Goal: Task Accomplishment & Management: Use online tool/utility

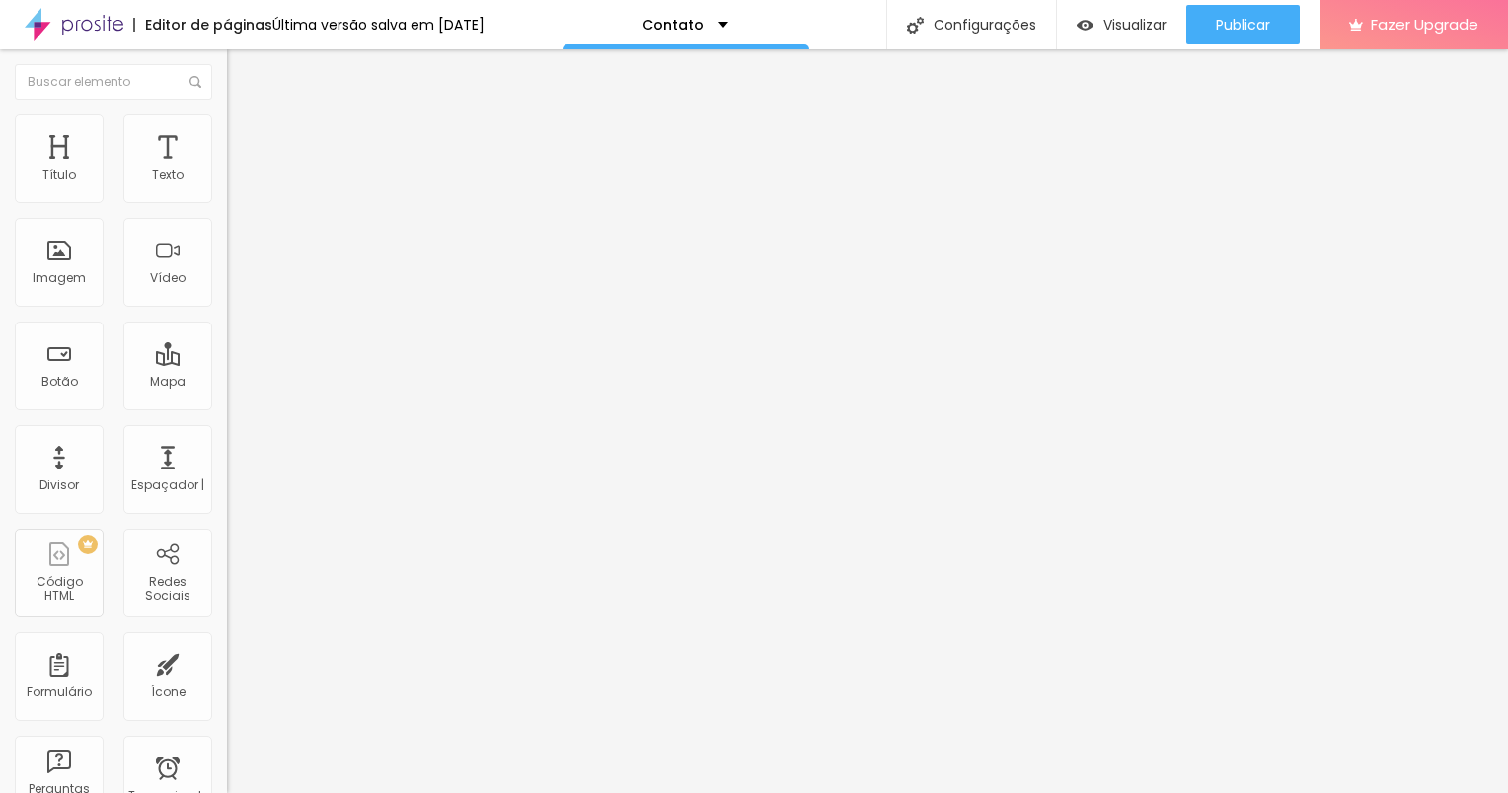
click at [227, 122] on li "Estilo" at bounding box center [340, 124] width 227 height 20
click at [227, 134] on li "Avançado" at bounding box center [340, 144] width 227 height 20
click at [245, 116] on span "Conteúdo" at bounding box center [275, 108] width 61 height 17
click at [227, 185] on input "Alboom [GEOGRAPHIC_DATA]" at bounding box center [345, 176] width 237 height 20
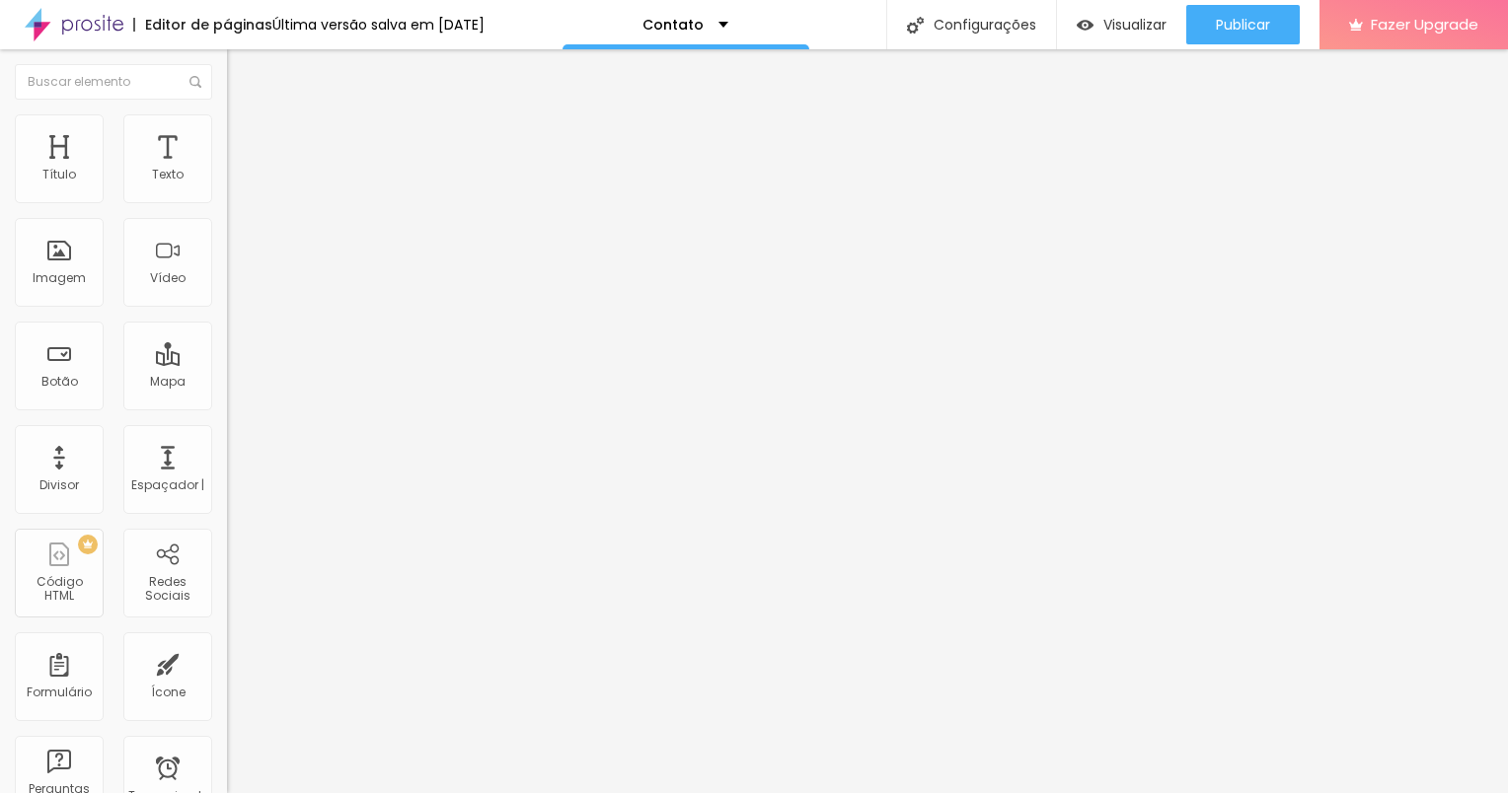
click at [227, 185] on input "Alboom [GEOGRAPHIC_DATA]" at bounding box center [345, 176] width 237 height 20
type input "R"
type input "C"
type input "Monte Horebe"
click at [227, 362] on div "Editar Mapa Conteúdo Estilo Avançado Endereço Monte Horebe Alinhamento 15 Zoom" at bounding box center [340, 421] width 227 height 744
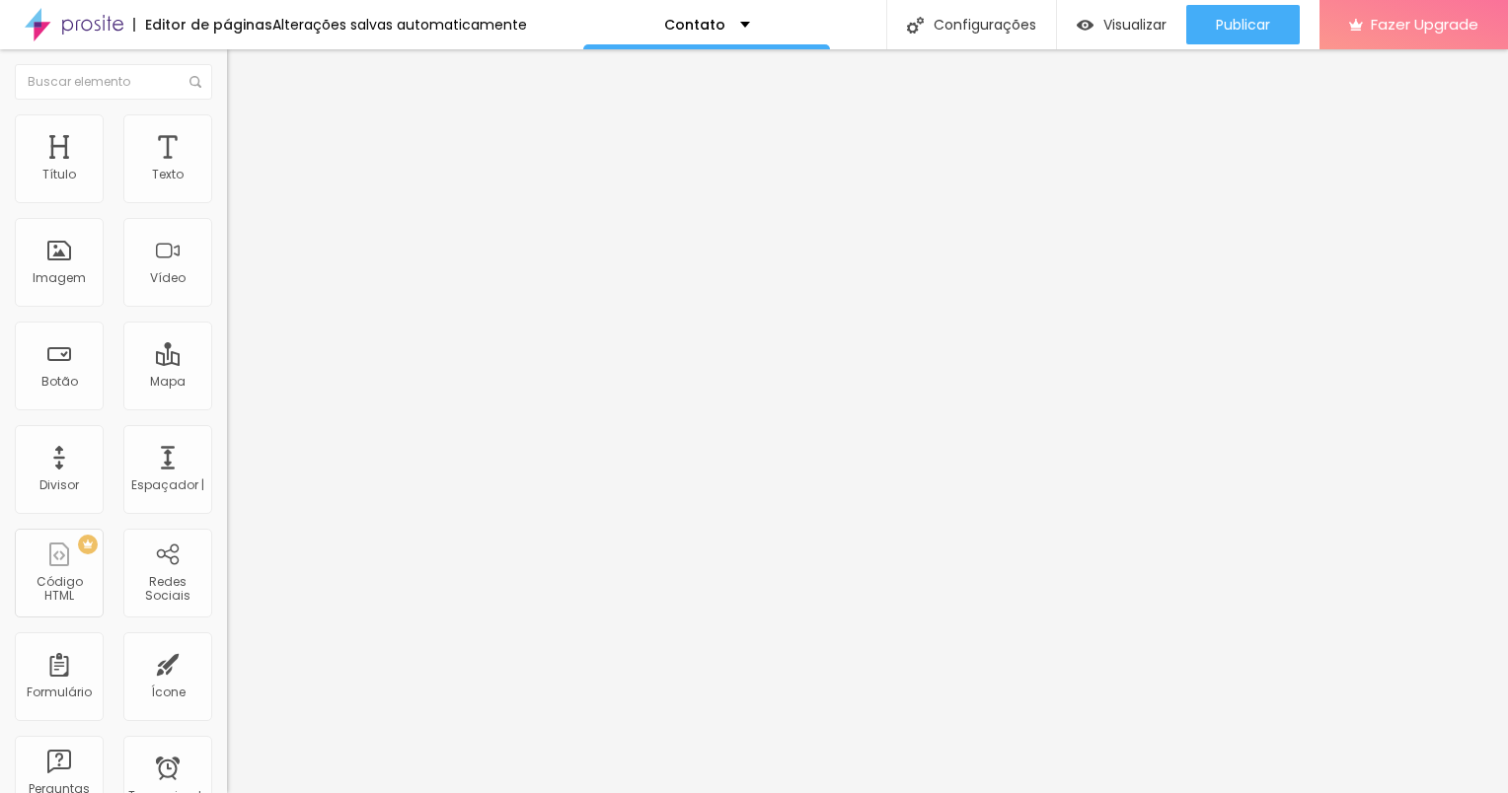
click at [227, 134] on li "Avançado" at bounding box center [340, 144] width 227 height 20
click at [242, 75] on img "button" at bounding box center [250, 72] width 16 height 16
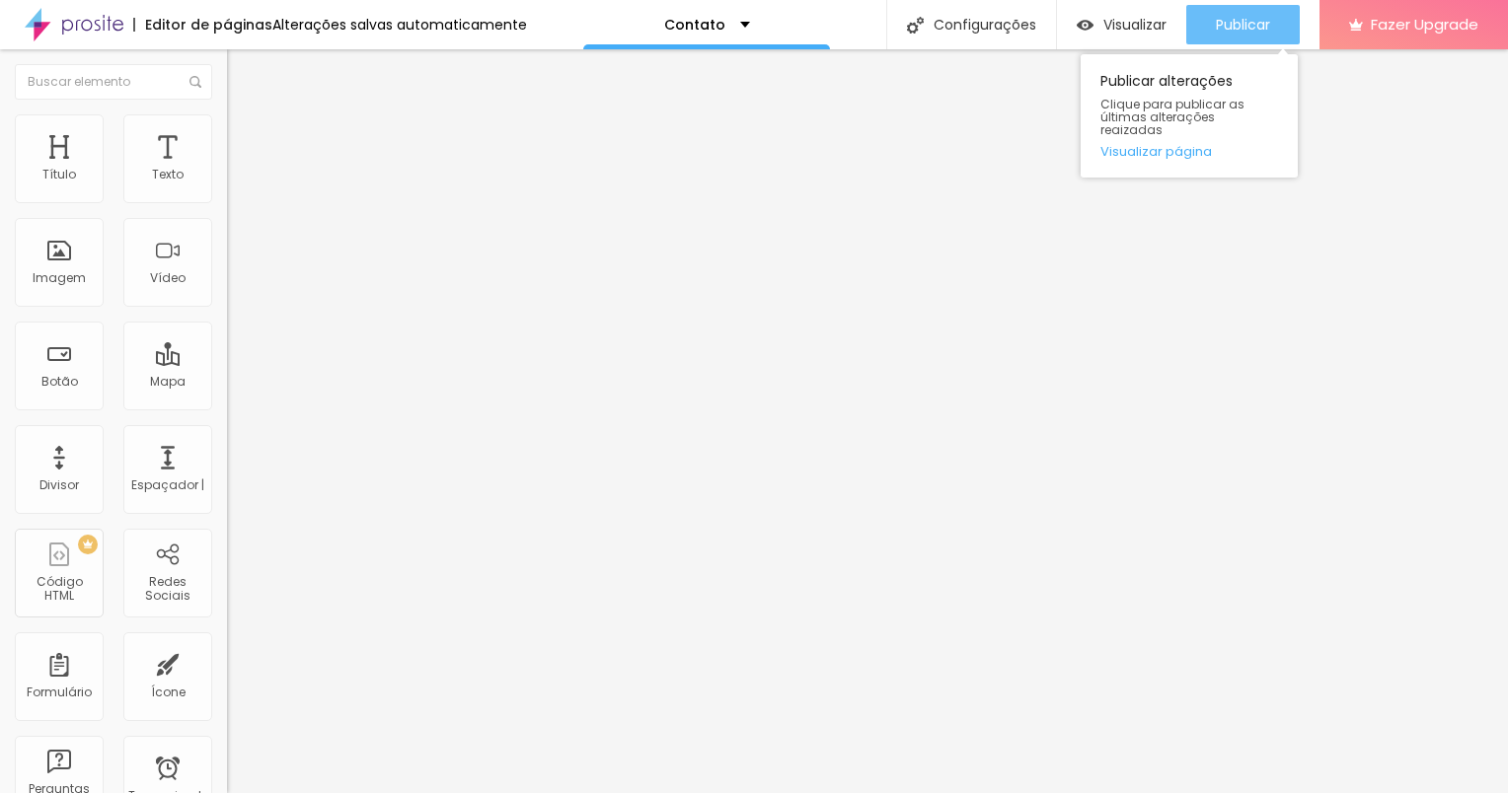
click at [1243, 20] on span "Publicar" at bounding box center [1243, 25] width 54 height 16
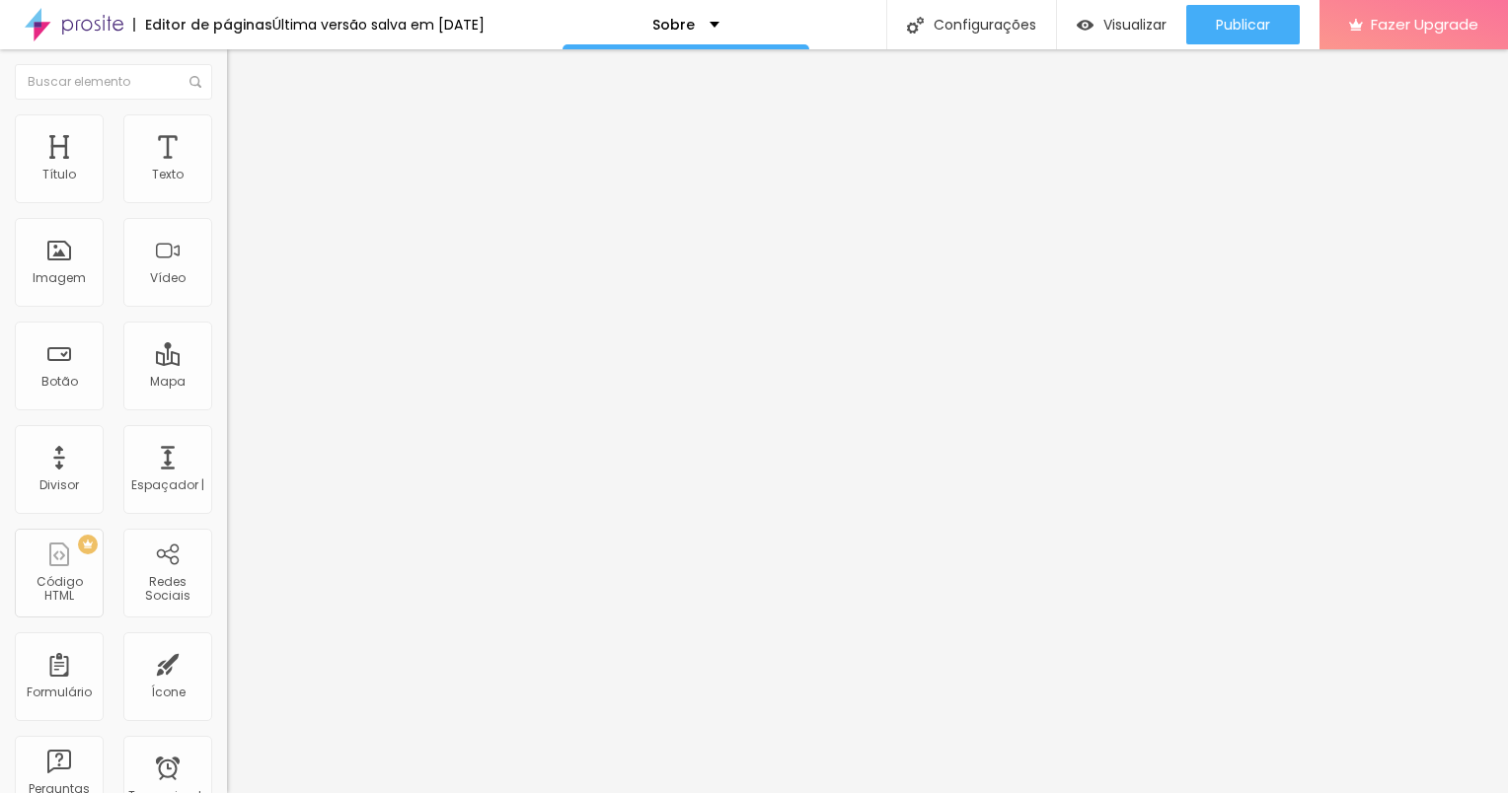
click at [227, 118] on img at bounding box center [236, 123] width 18 height 18
click at [227, 112] on img at bounding box center [236, 104] width 18 height 18
click at [242, 68] on img "button" at bounding box center [250, 72] width 16 height 16
click at [152, 168] on div "Texto" at bounding box center [168, 175] width 32 height 14
click at [166, 182] on div "Texto" at bounding box center [168, 175] width 32 height 14
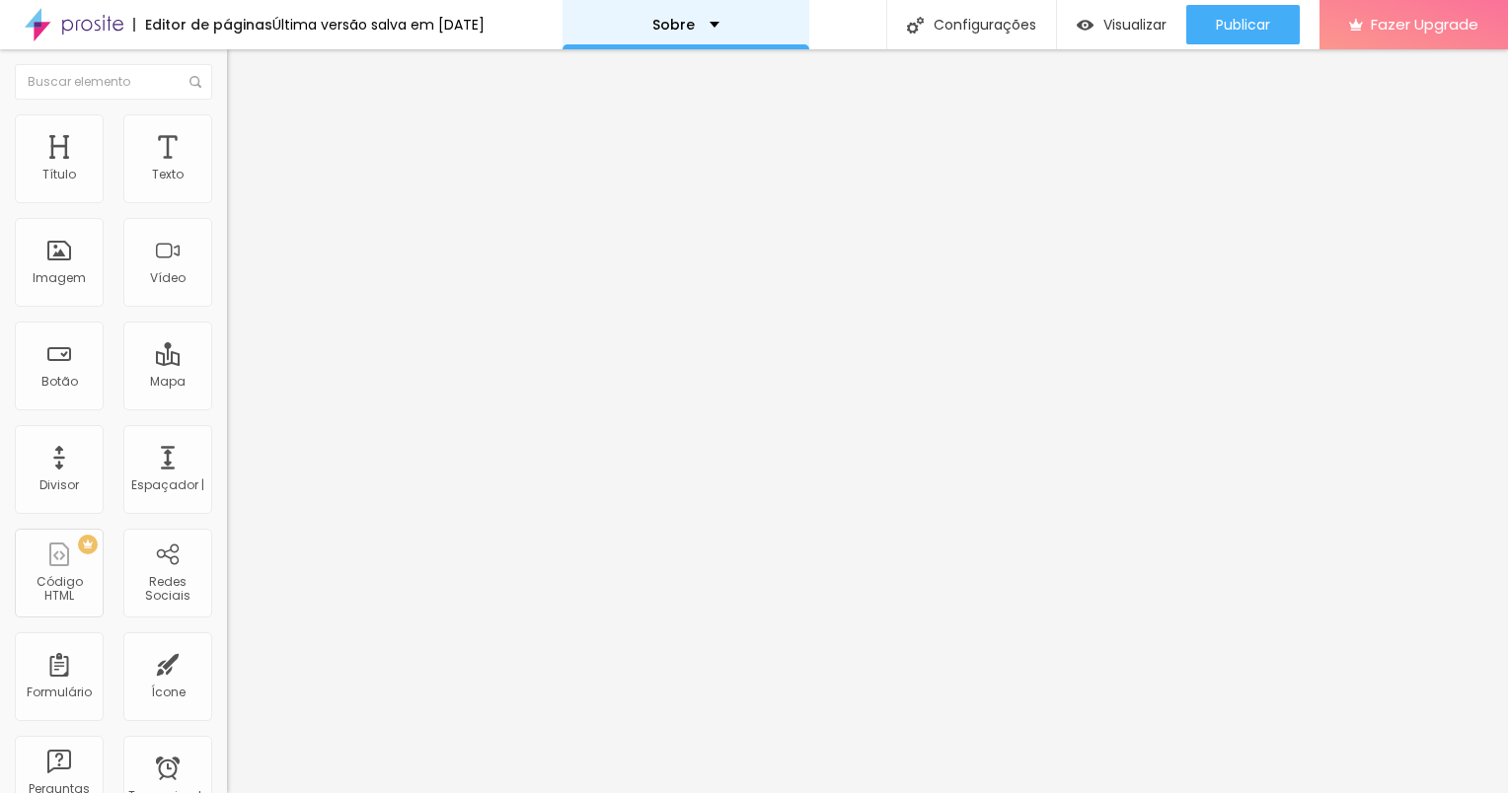
click at [718, 20] on div "Sobre" at bounding box center [685, 25] width 67 height 14
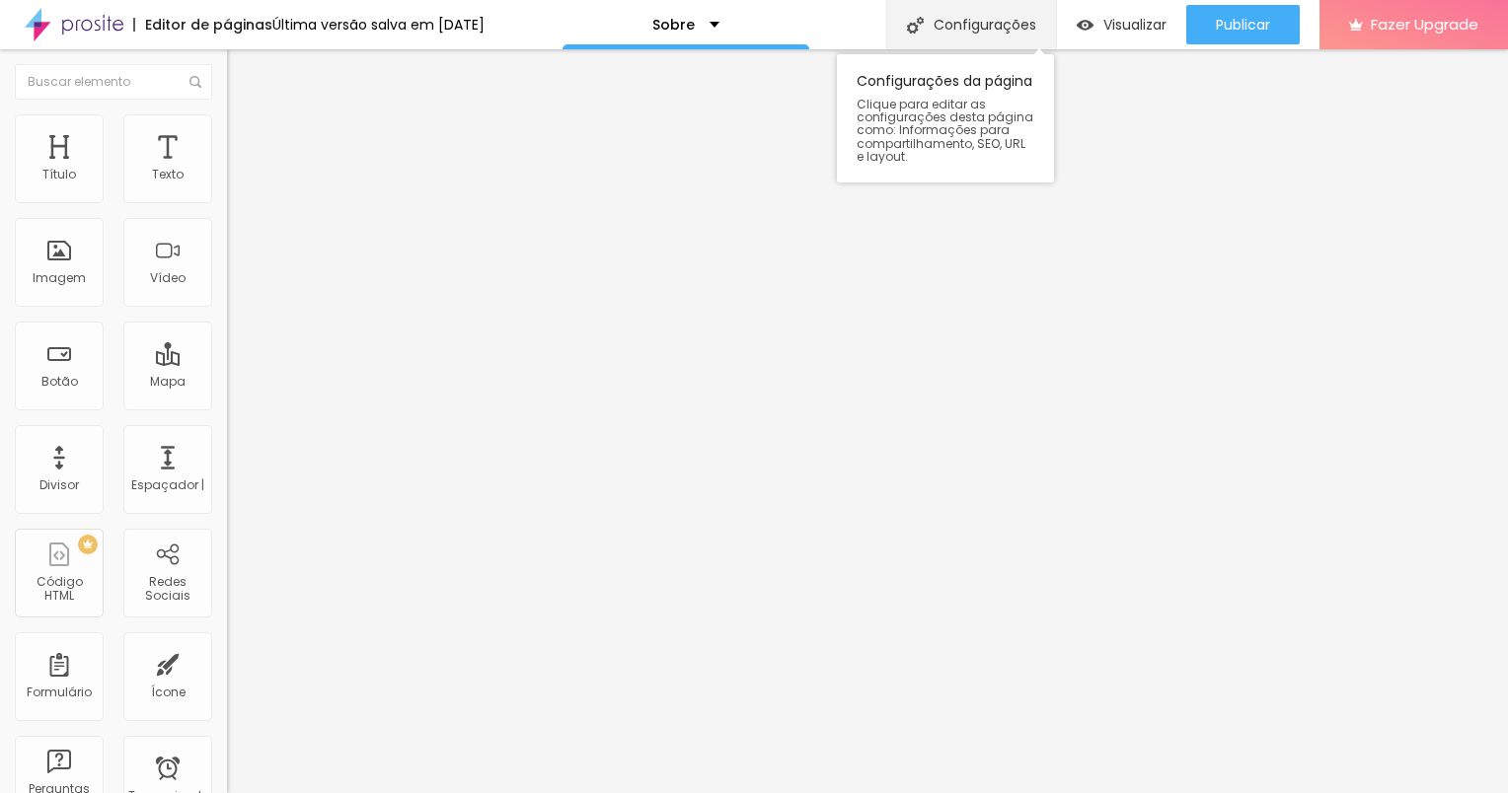
click at [935, 18] on font "Configurações" at bounding box center [984, 25] width 103 height 14
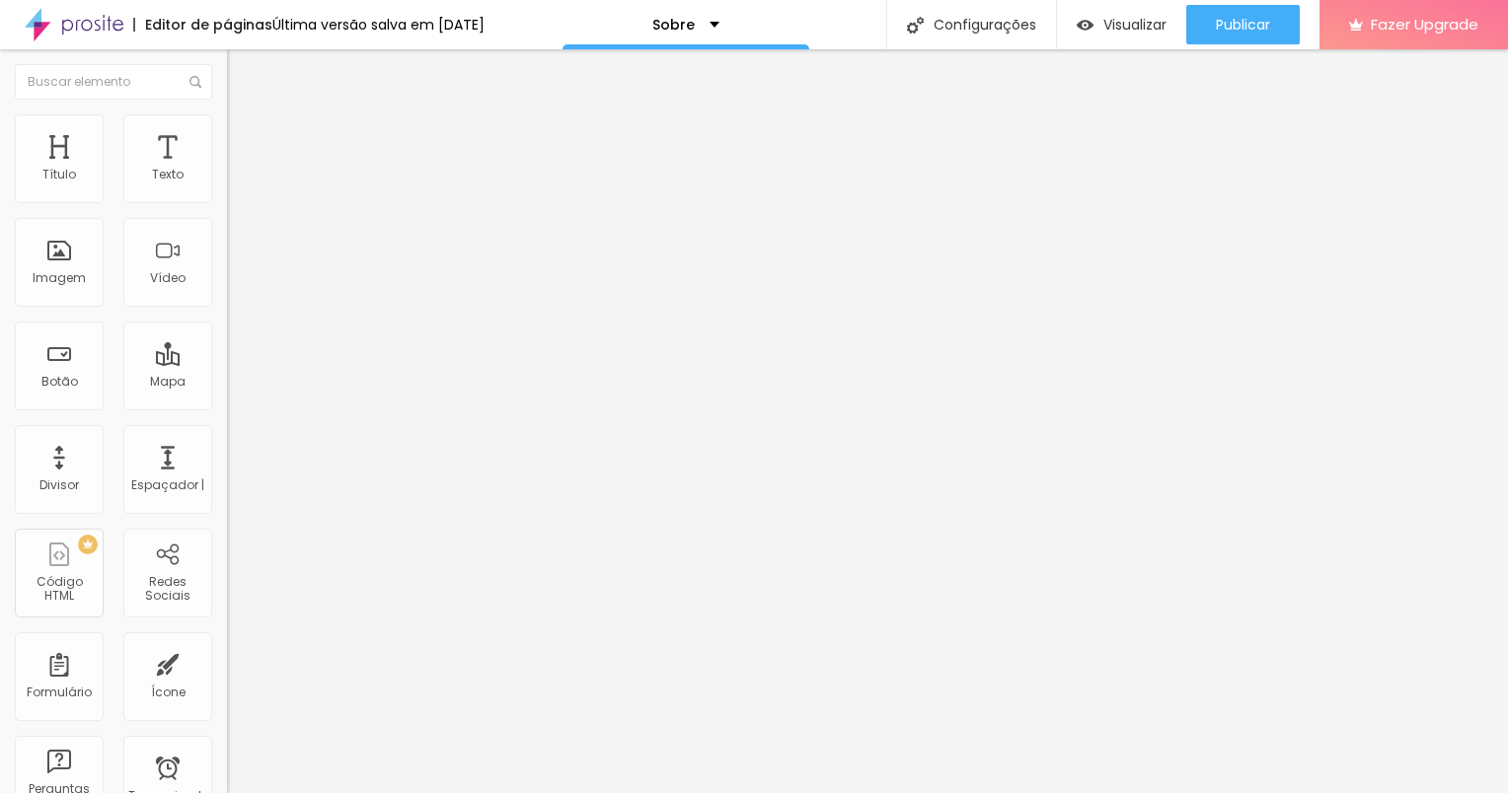
click at [1090, 20] on div "Visualizar" at bounding box center [1121, 25] width 90 height 17
